Goal: Information Seeking & Learning: Learn about a topic

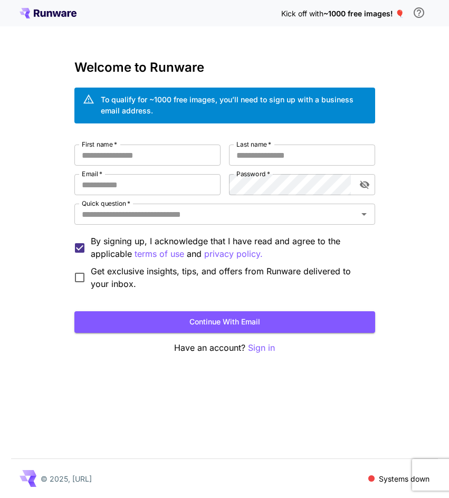
click at [52, 11] on icon at bounding box center [48, 13] width 57 height 11
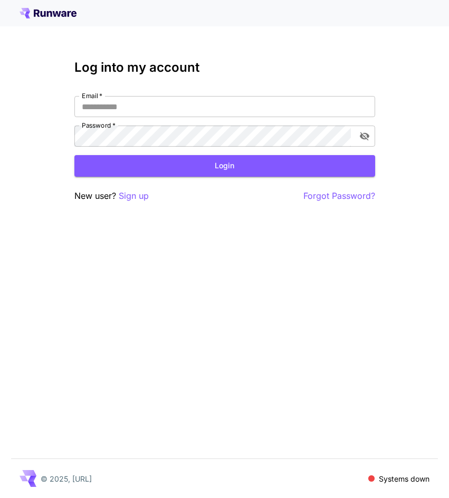
click at [51, 11] on icon at bounding box center [48, 13] width 57 height 11
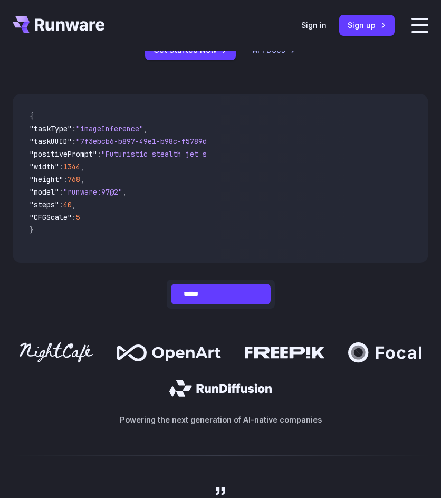
click at [421, 22] on label at bounding box center [420, 25] width 17 height 15
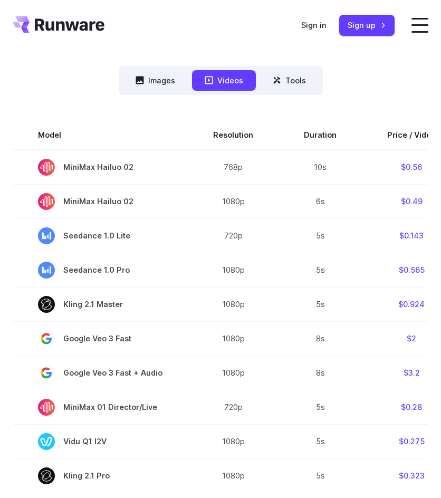
scroll to position [528, 0]
